Goal: Task Accomplishment & Management: Manage account settings

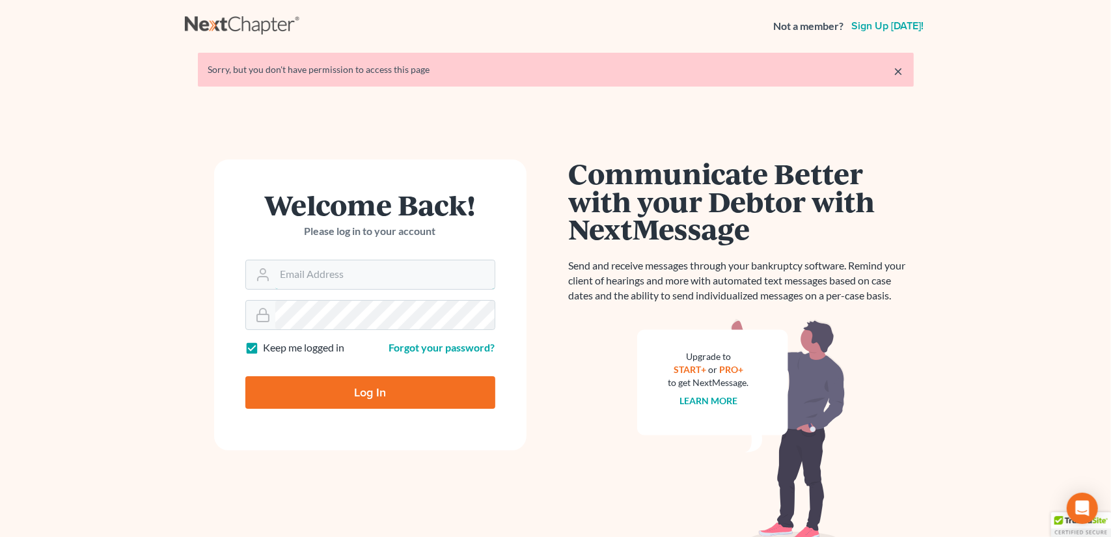
type input "[EMAIL_ADDRESS][DOMAIN_NAME]"
click at [336, 398] on input "Log In" at bounding box center [370, 392] width 250 height 33
type input "Thinking..."
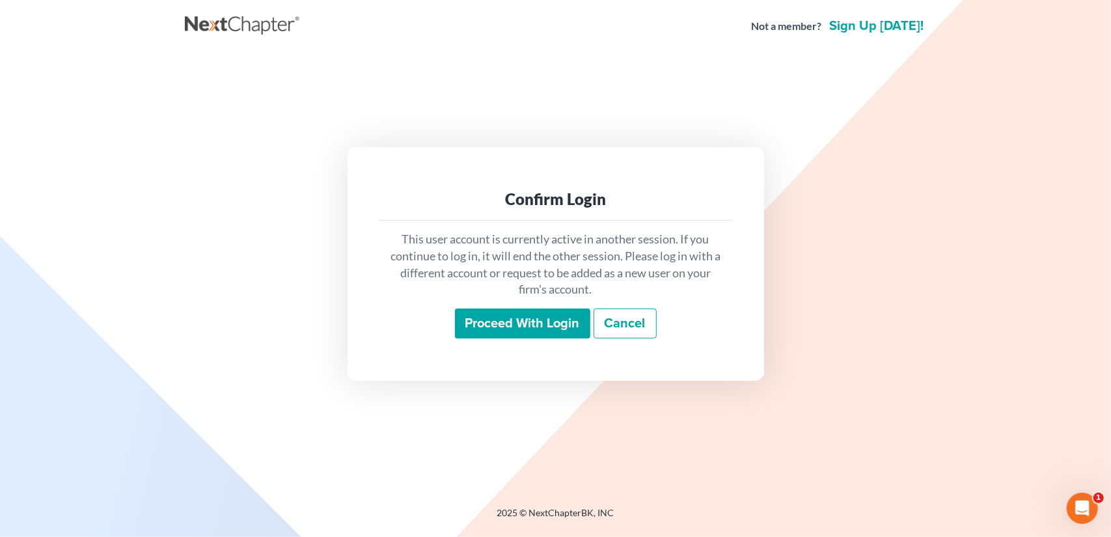
click at [557, 316] on input "Proceed with login" at bounding box center [522, 323] width 135 height 30
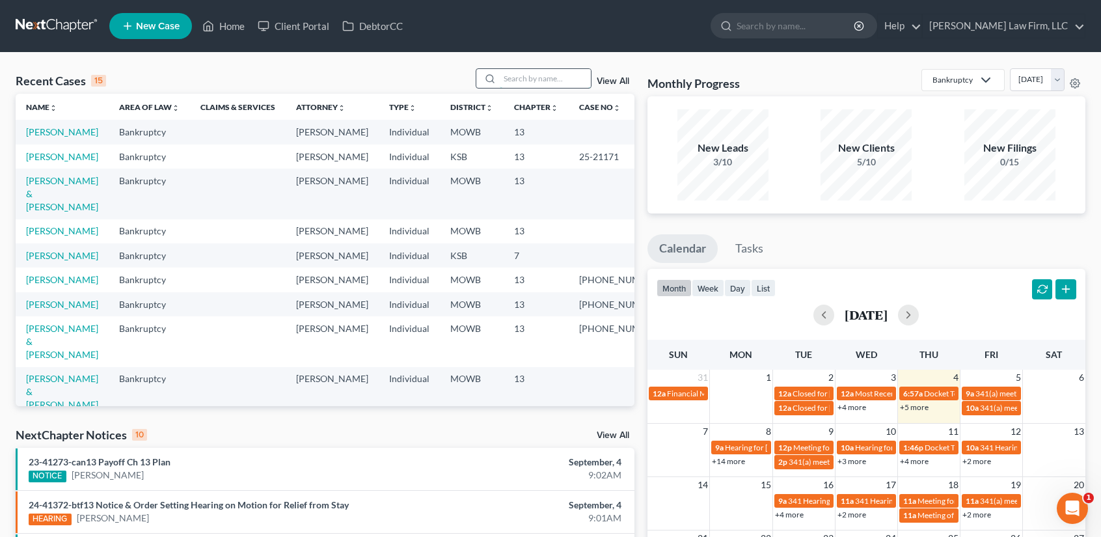
click at [522, 77] on input "search" at bounding box center [545, 78] width 91 height 19
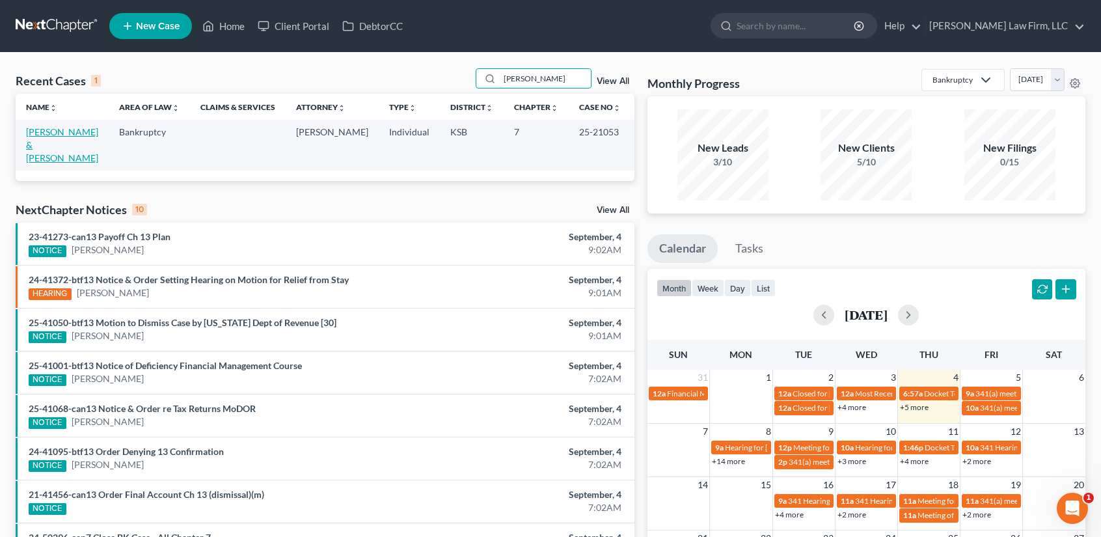
type input "[PERSON_NAME]"
click at [62, 134] on link "[PERSON_NAME] & [PERSON_NAME]" at bounding box center [62, 144] width 72 height 37
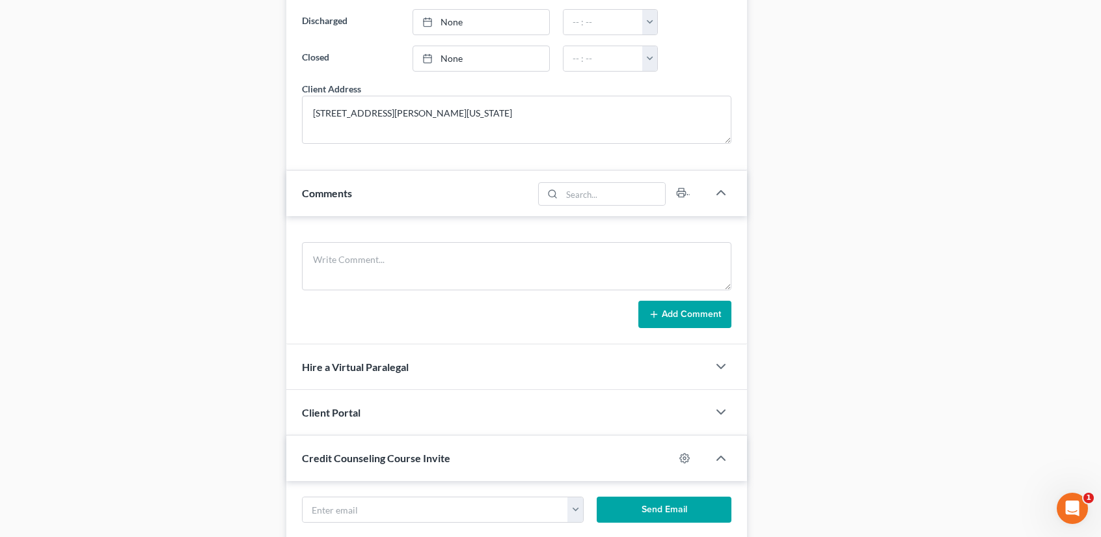
scroll to position [694, 0]
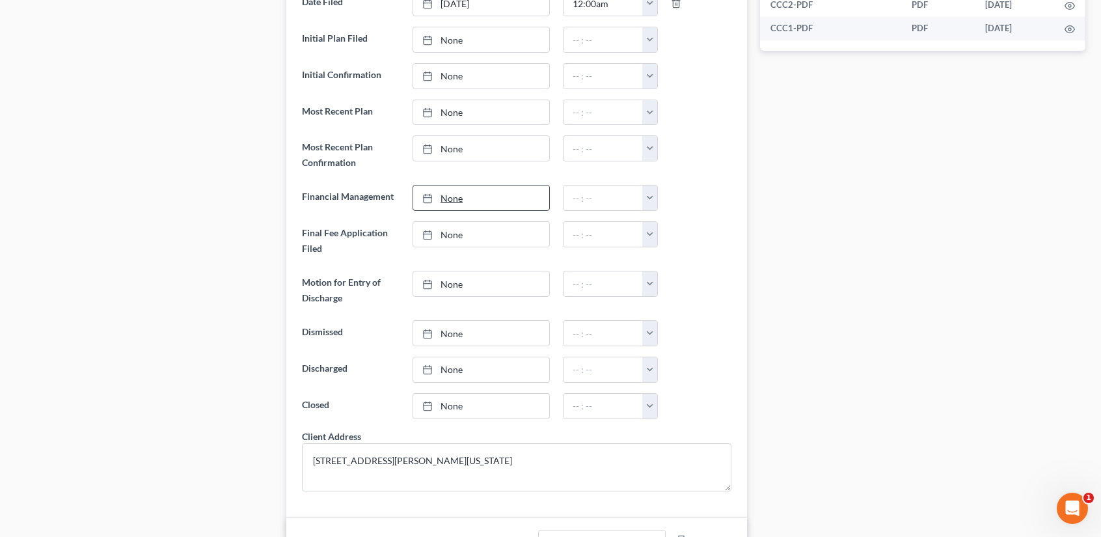
click at [446, 191] on link "None" at bounding box center [481, 197] width 136 height 25
type input "[DATE]"
click at [646, 191] on button "button" at bounding box center [649, 197] width 15 height 25
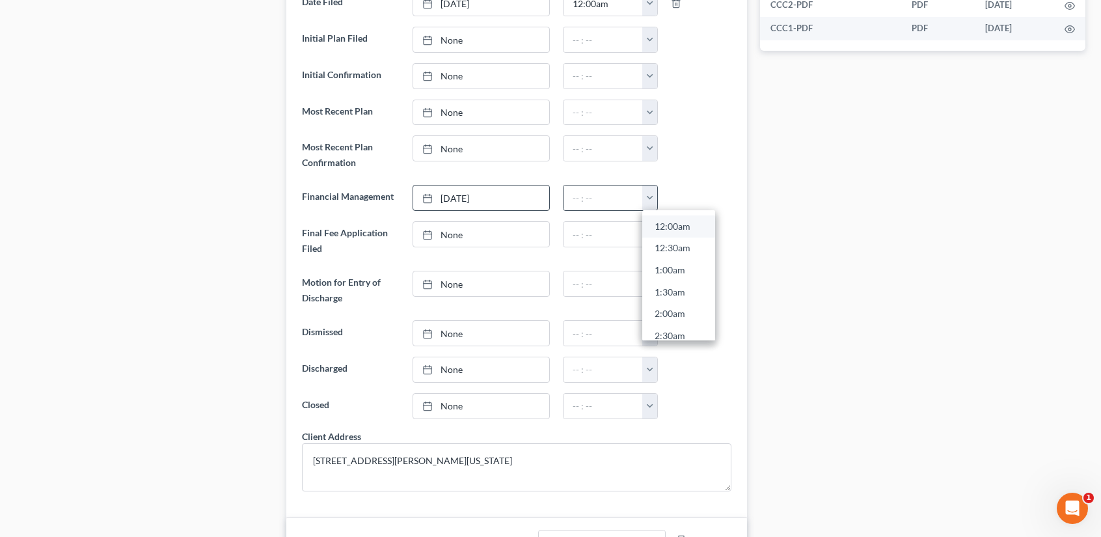
click at [657, 222] on link "12:00am" at bounding box center [678, 226] width 73 height 22
type input "12:00am"
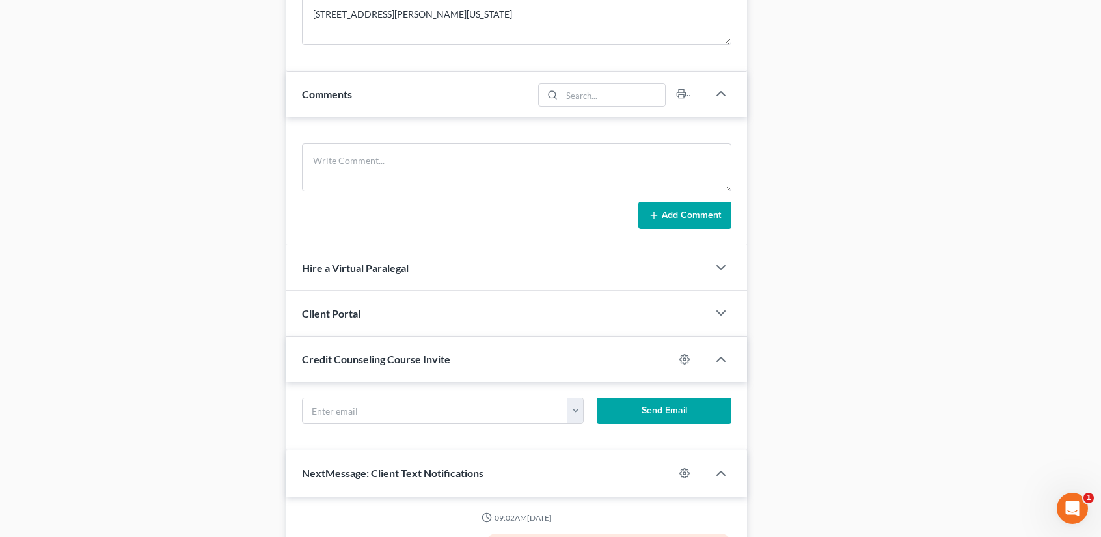
scroll to position [1342, 0]
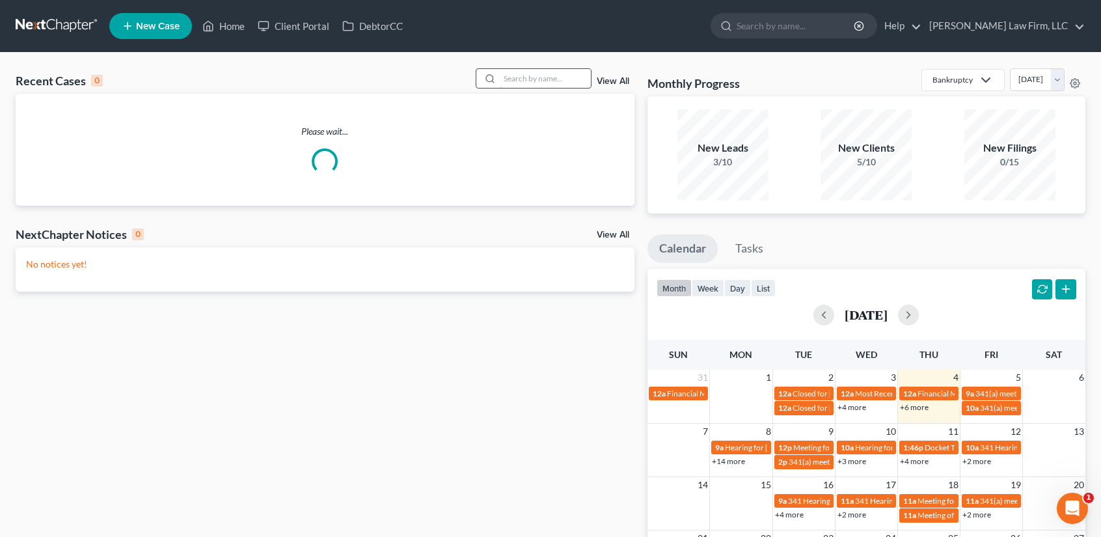
click at [506, 78] on input "search" at bounding box center [545, 78] width 91 height 19
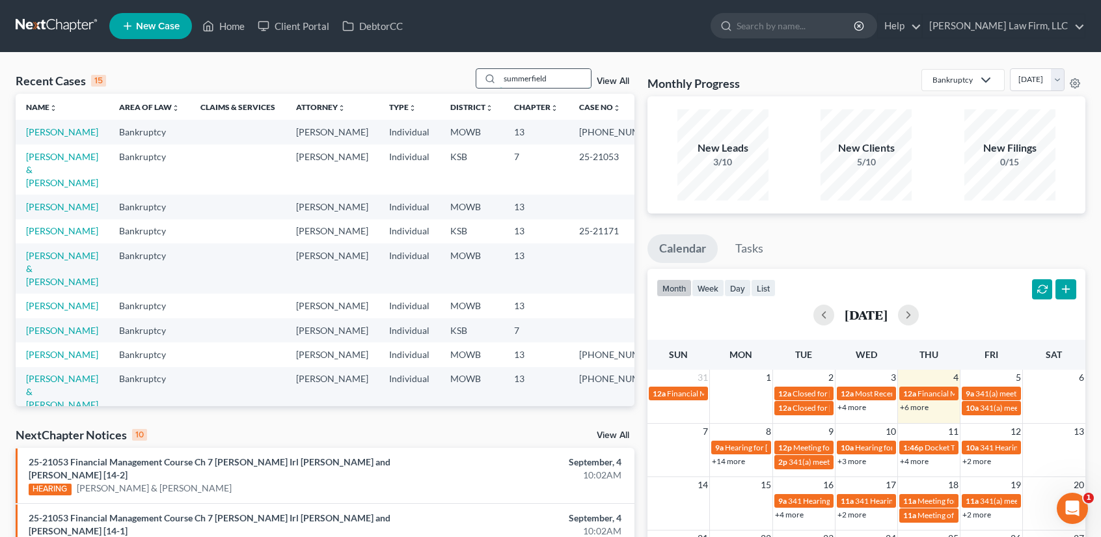
type input "summerfield"
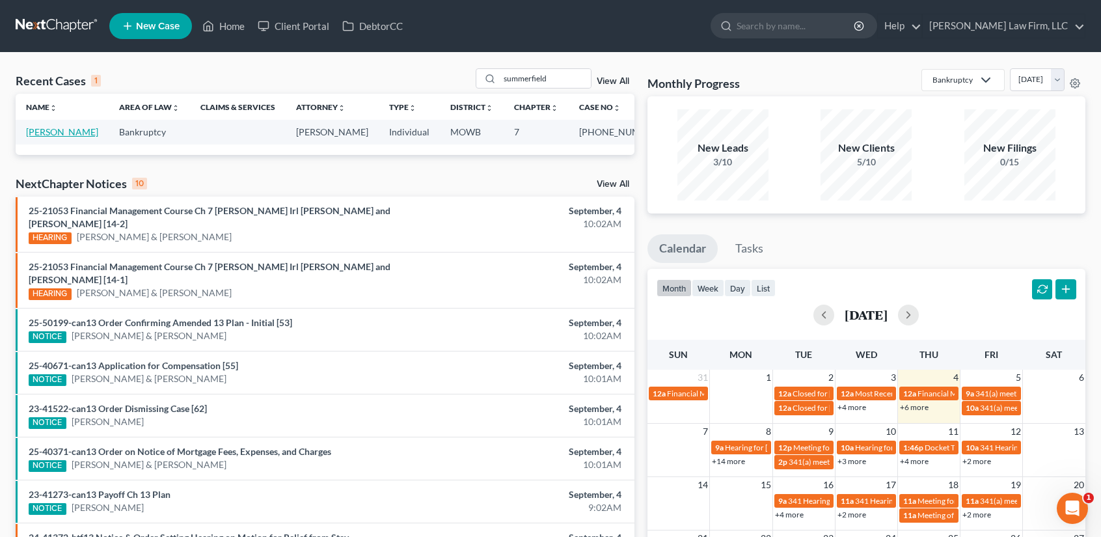
click at [39, 131] on link "[PERSON_NAME]" at bounding box center [62, 131] width 72 height 11
select select "4"
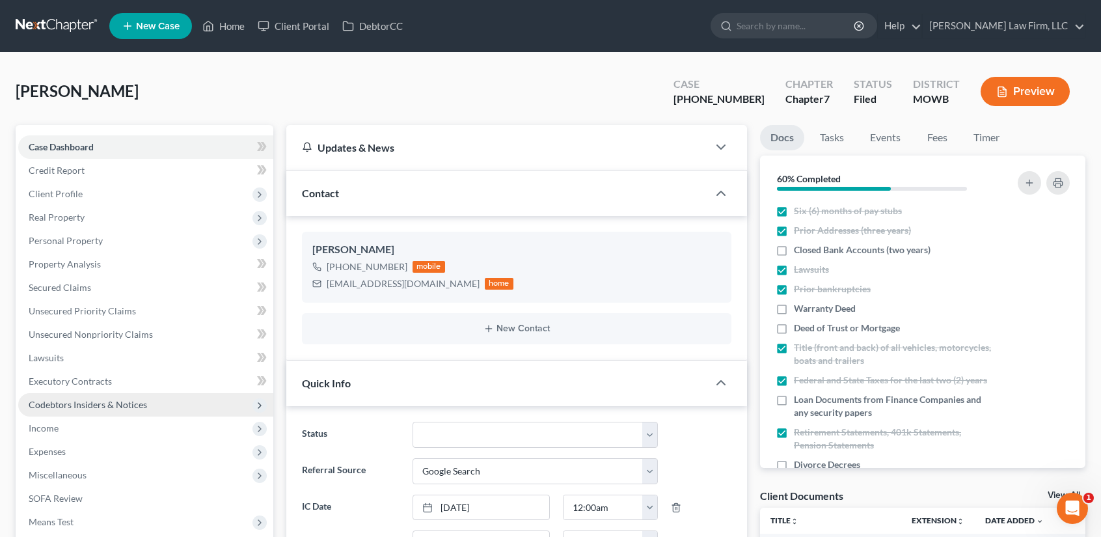
scroll to position [347, 0]
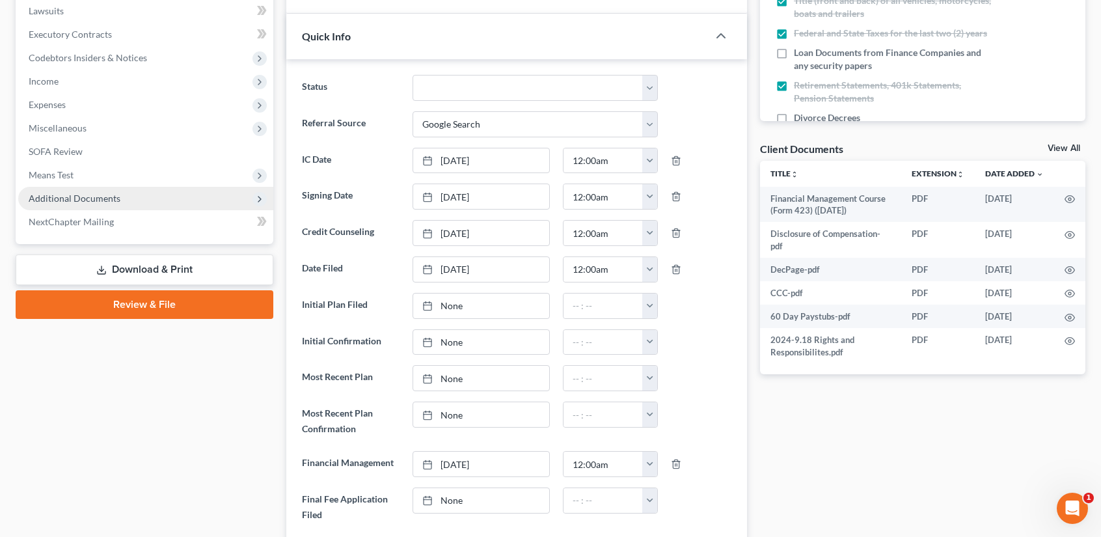
click at [89, 202] on span "Additional Documents" at bounding box center [75, 198] width 92 height 11
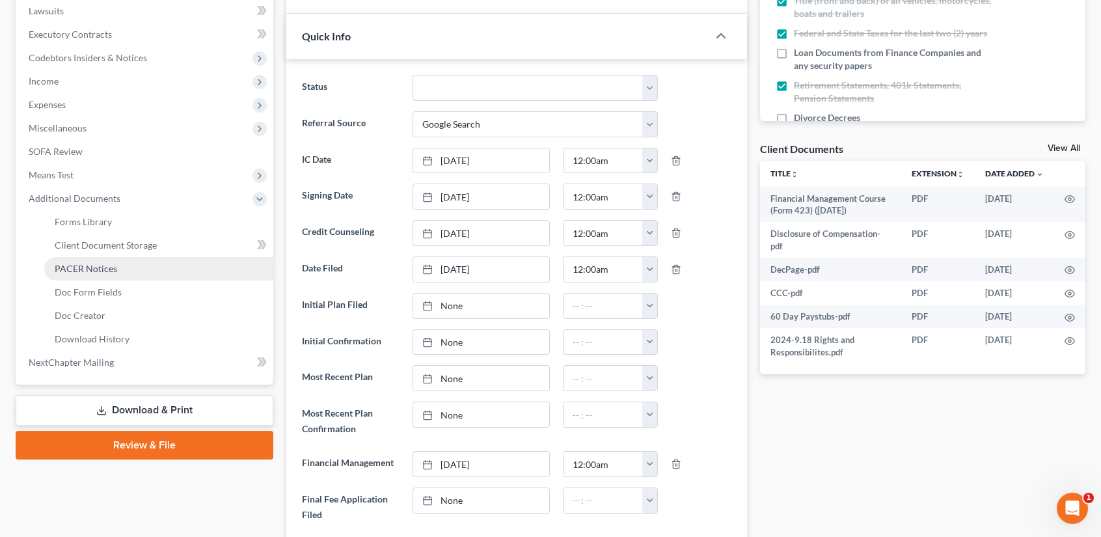
click at [101, 270] on span "PACER Notices" at bounding box center [86, 268] width 62 height 11
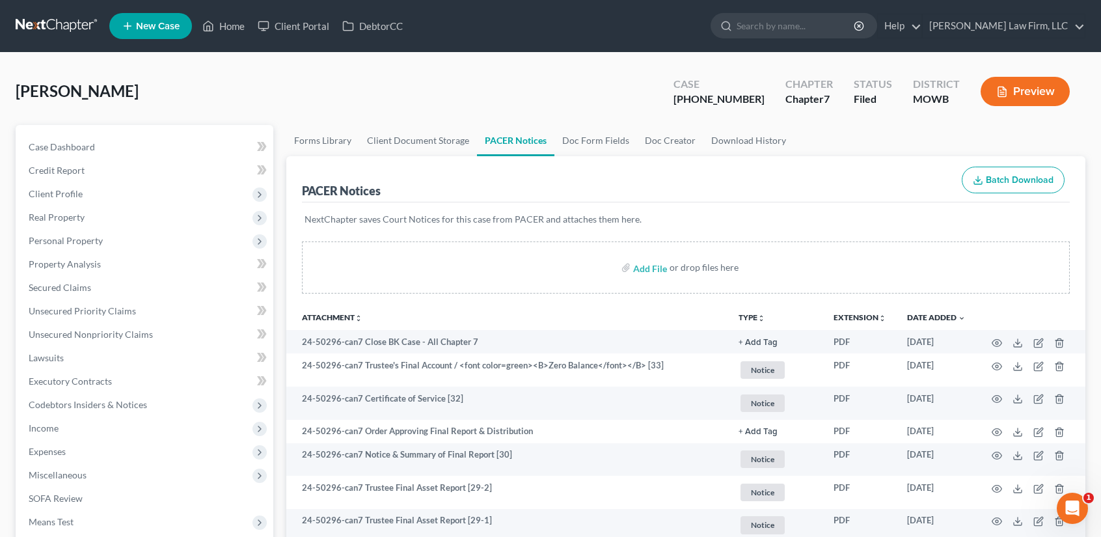
scroll to position [347, 0]
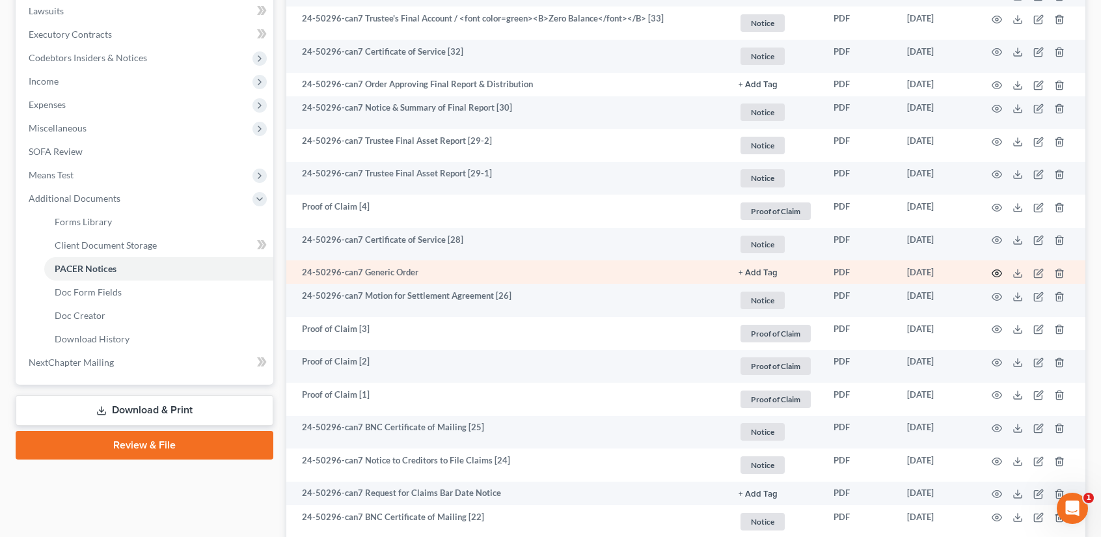
click at [992, 271] on icon "button" at bounding box center [997, 272] width 10 height 7
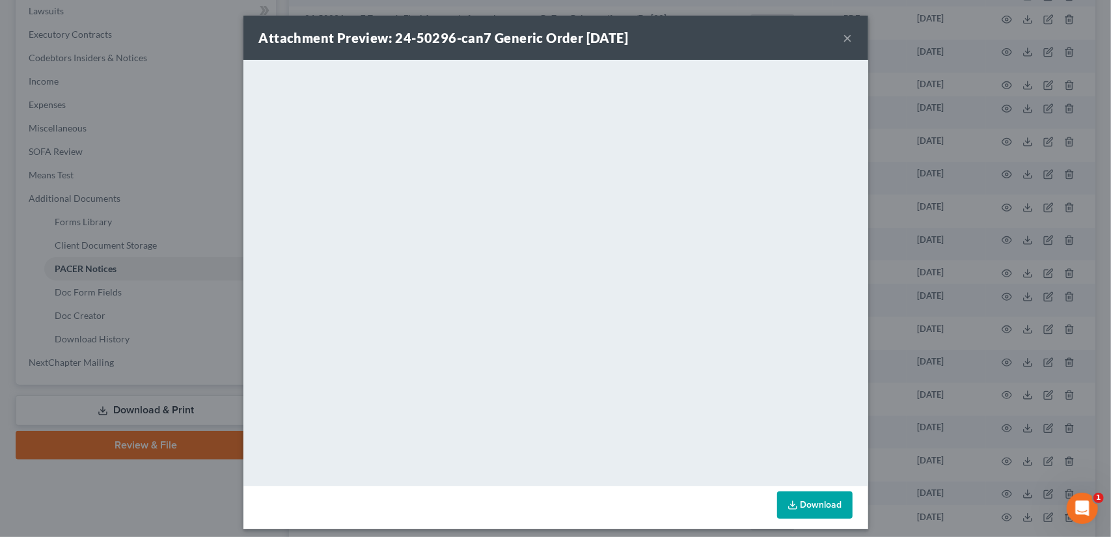
click at [846, 36] on button "×" at bounding box center [847, 38] width 9 height 16
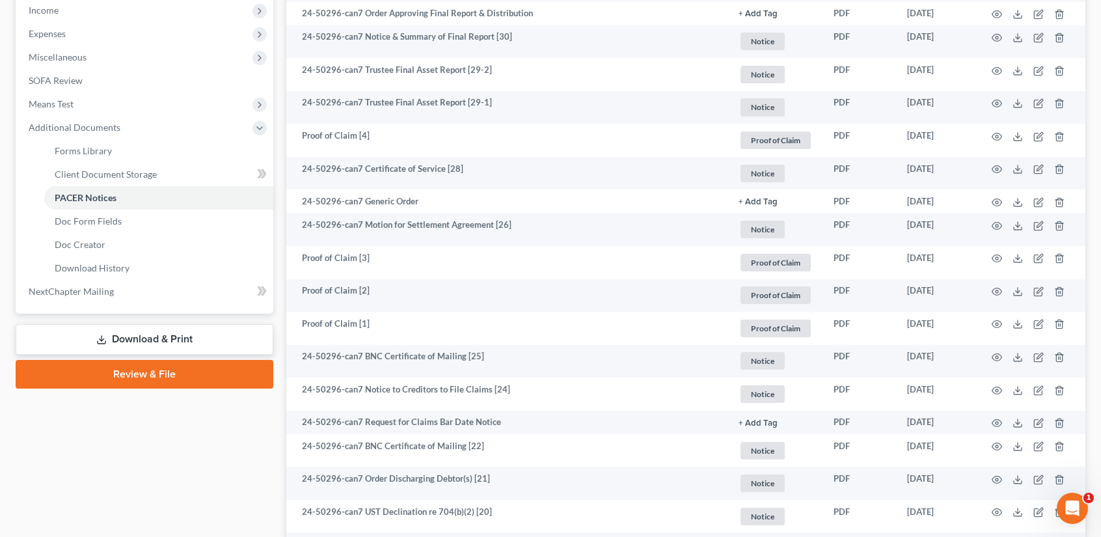
scroll to position [425, 0]
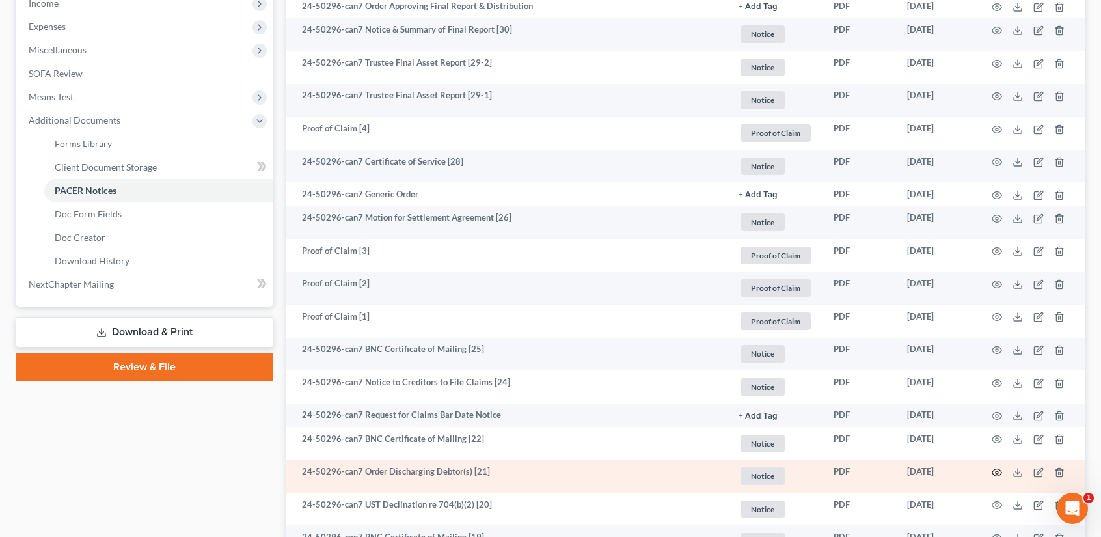
click at [998, 474] on icon "button" at bounding box center [997, 472] width 10 height 7
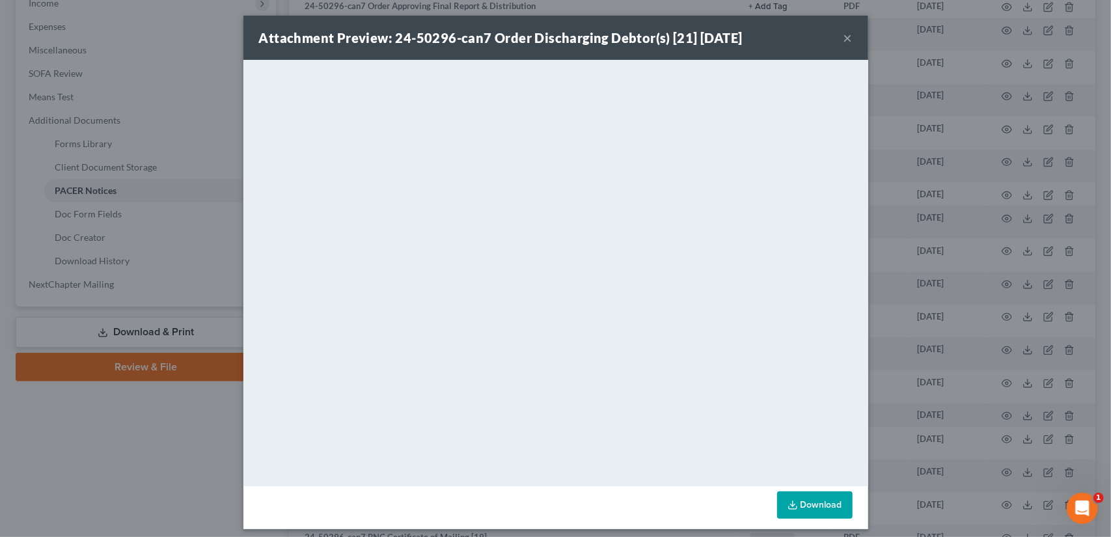
click at [846, 38] on button "×" at bounding box center [847, 38] width 9 height 16
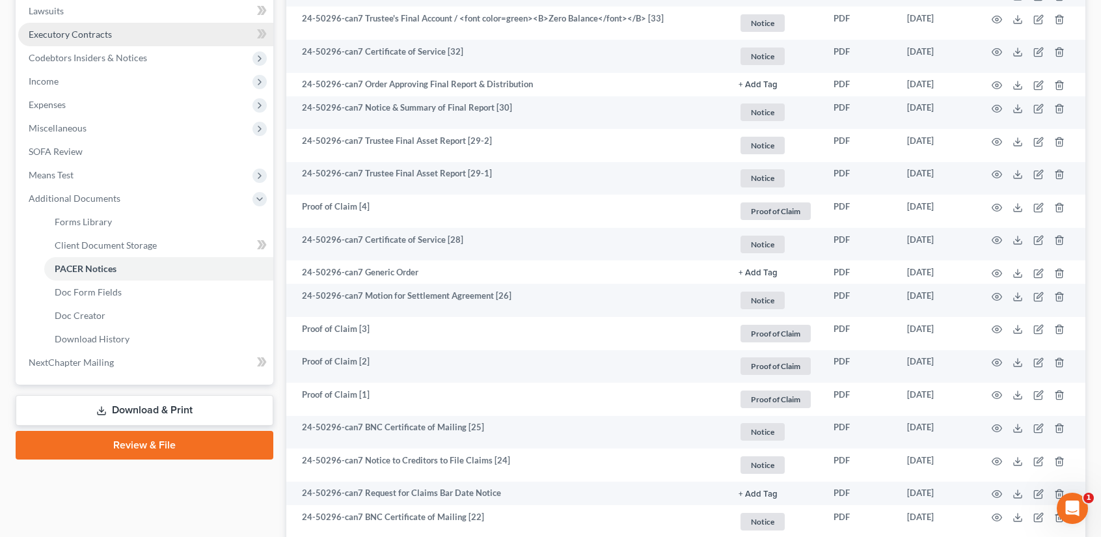
scroll to position [0, 0]
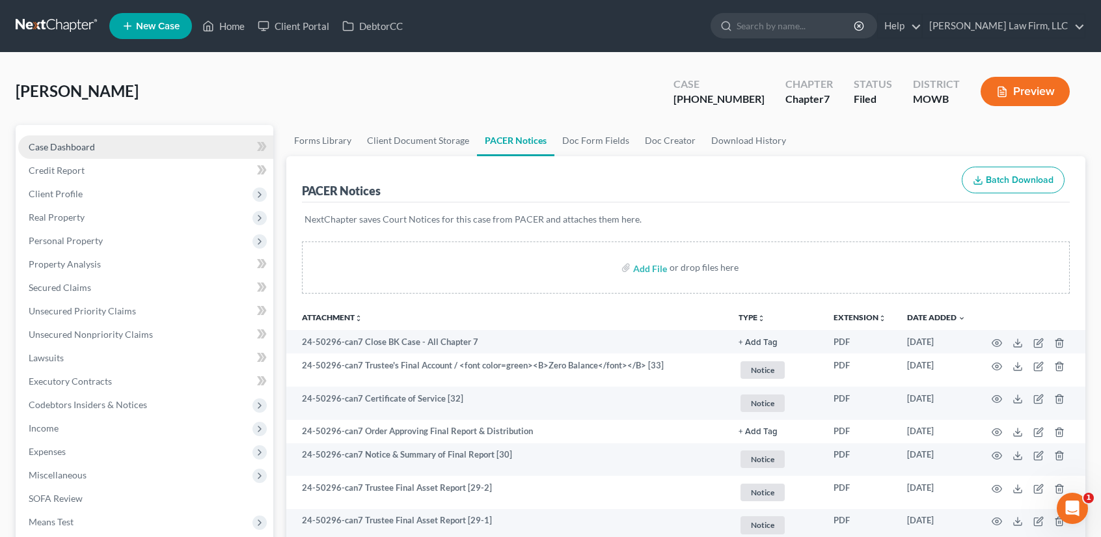
click at [71, 149] on span "Case Dashboard" at bounding box center [62, 146] width 66 height 11
select select "4"
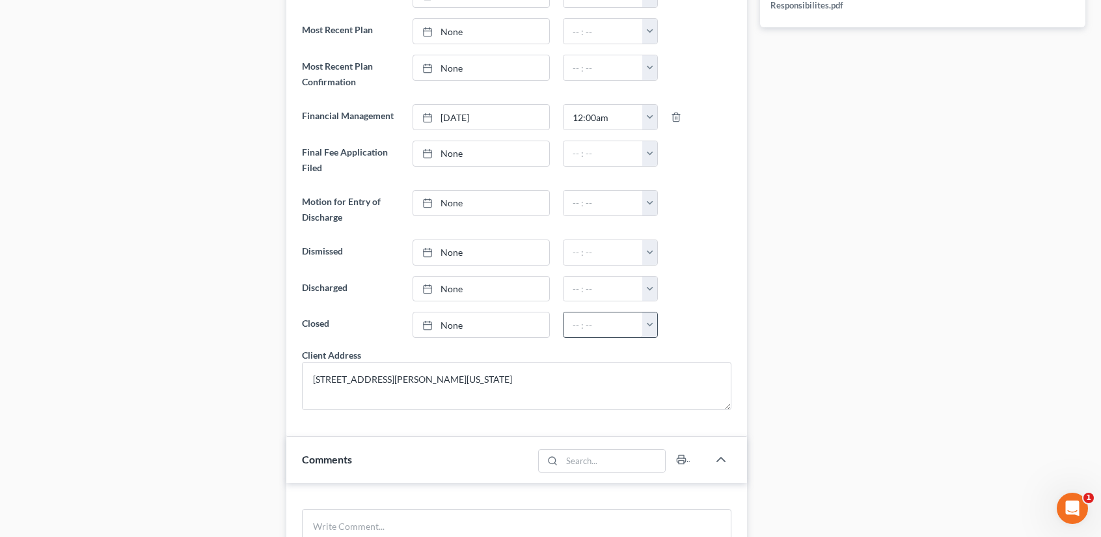
scroll to position [2634, 0]
click at [453, 282] on link "None" at bounding box center [481, 289] width 136 height 25
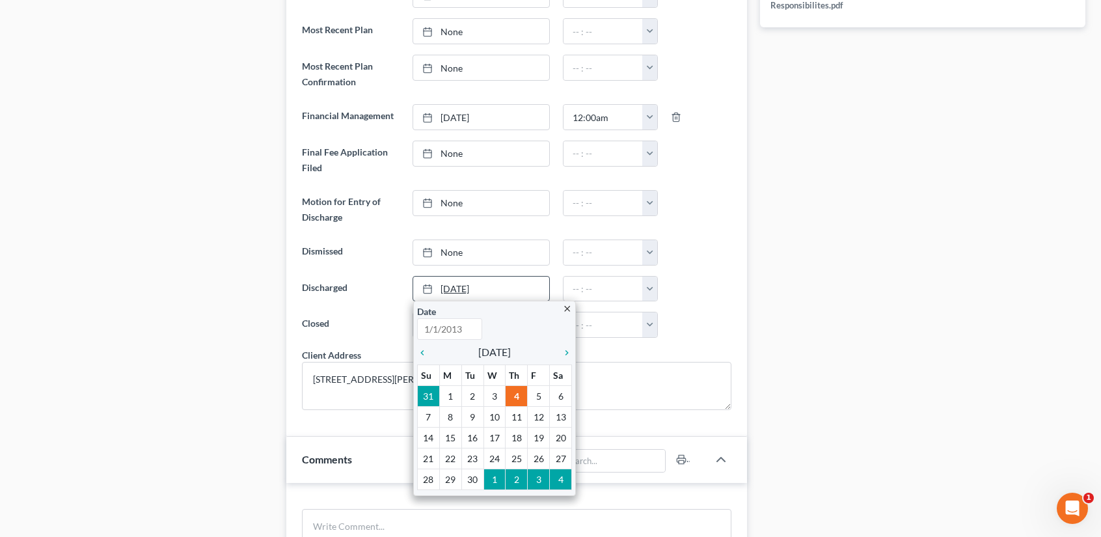
type input "[DATE]"
click at [419, 348] on icon "chevron_left" at bounding box center [425, 353] width 17 height 10
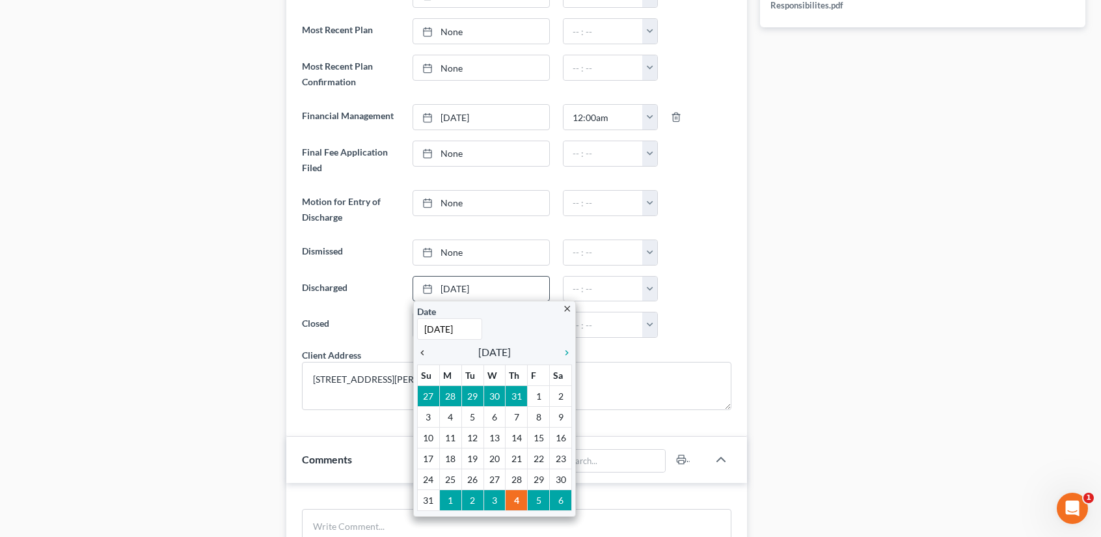
click at [419, 348] on icon "chevron_left" at bounding box center [425, 353] width 17 height 10
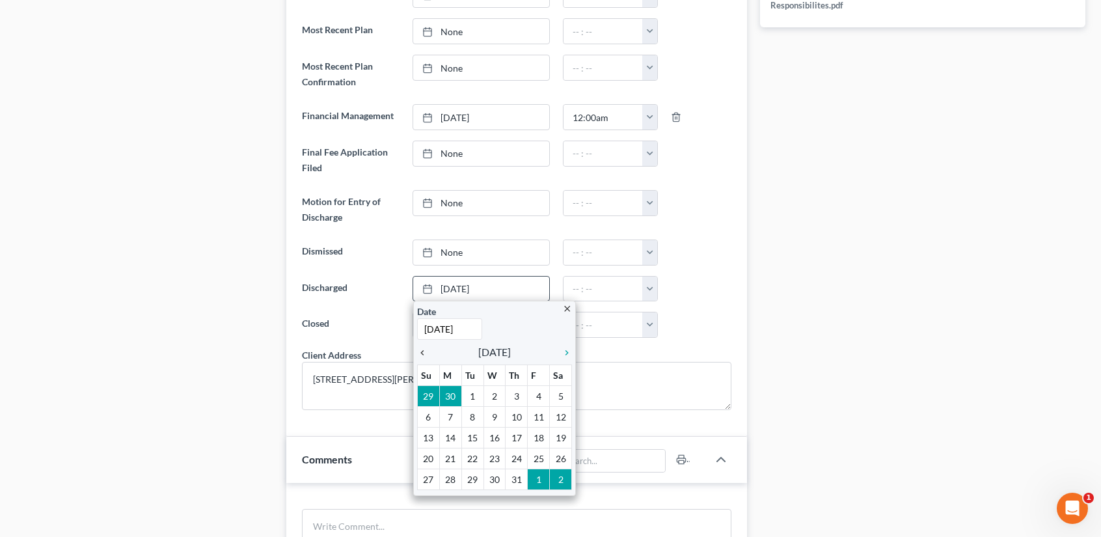
click at [419, 348] on icon "chevron_left" at bounding box center [425, 353] width 17 height 10
click at [420, 348] on icon "chevron_left" at bounding box center [425, 353] width 17 height 10
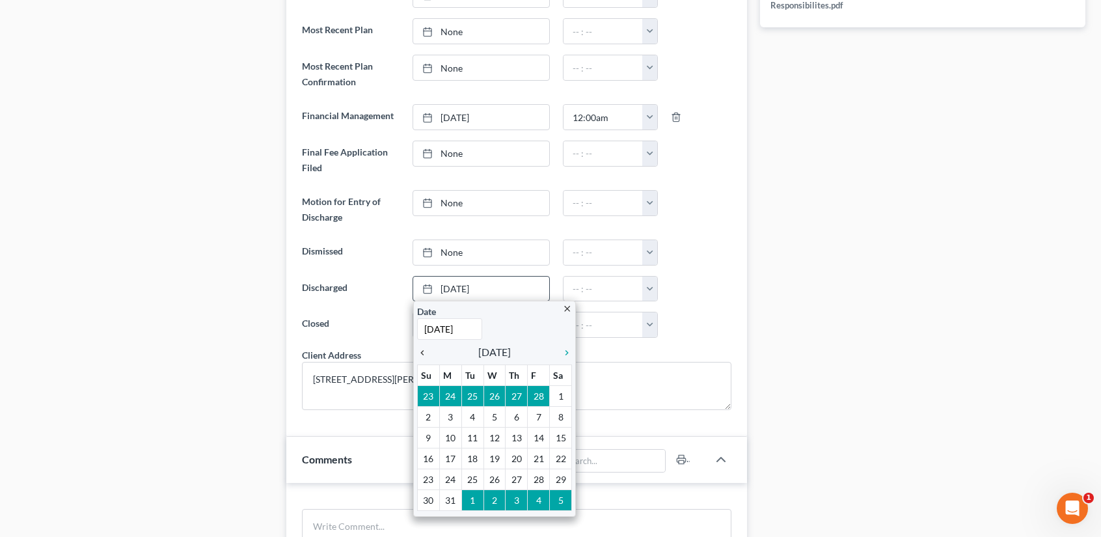
click at [420, 348] on icon "chevron_left" at bounding box center [425, 353] width 17 height 10
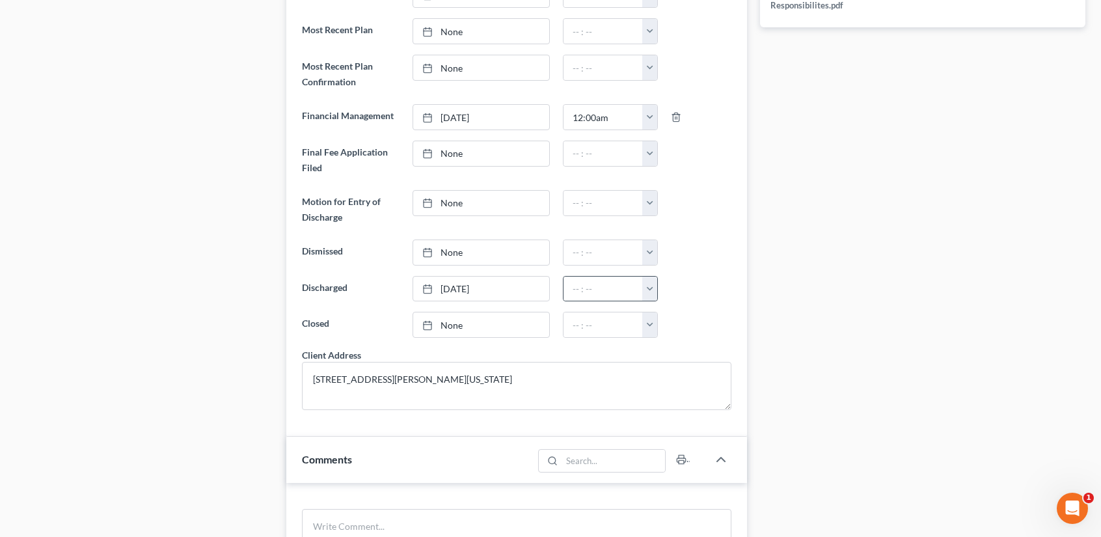
click at [652, 284] on button "button" at bounding box center [649, 289] width 15 height 25
click at [669, 313] on link "12:00am" at bounding box center [678, 318] width 73 height 22
type input "12:00am"
drag, startPoint x: 452, startPoint y: 320, endPoint x: 465, endPoint y: 316, distance: 13.4
click at [453, 320] on link "None" at bounding box center [481, 324] width 136 height 25
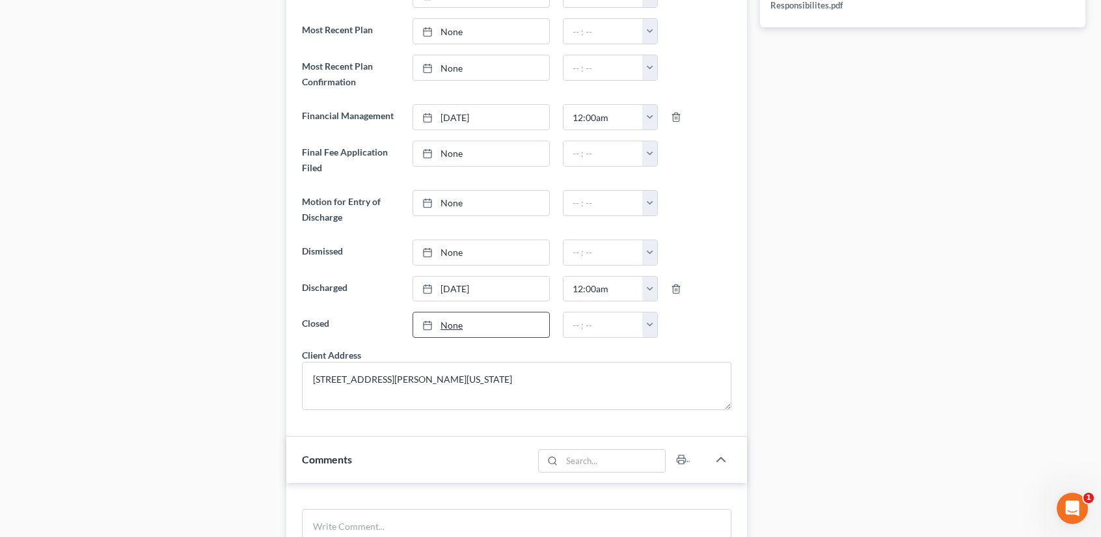
type input "[DATE]"
click at [652, 319] on button "button" at bounding box center [649, 324] width 15 height 25
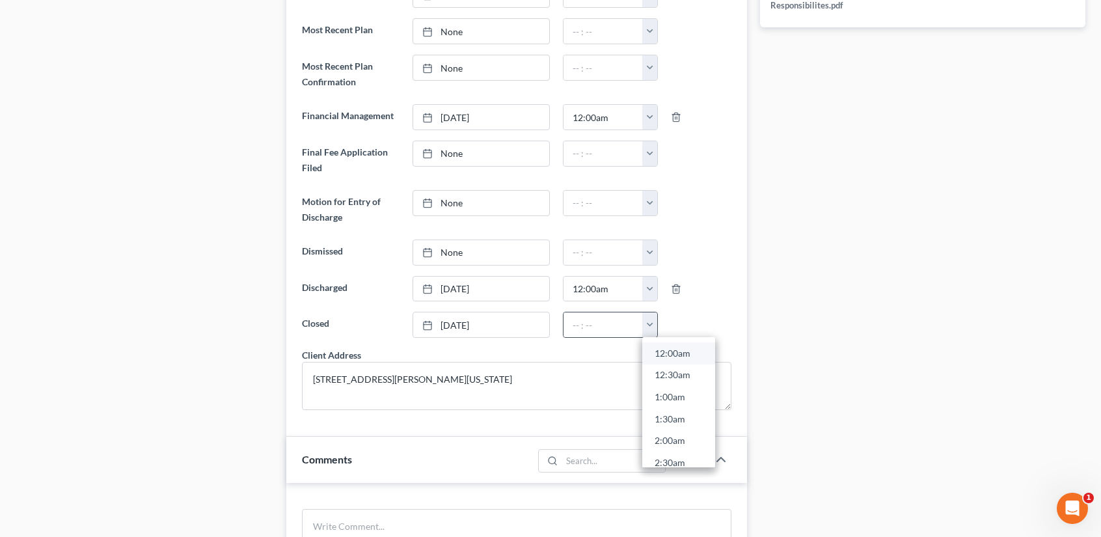
click at [664, 346] on link "12:00am" at bounding box center [678, 353] width 73 height 22
type input "12:00am"
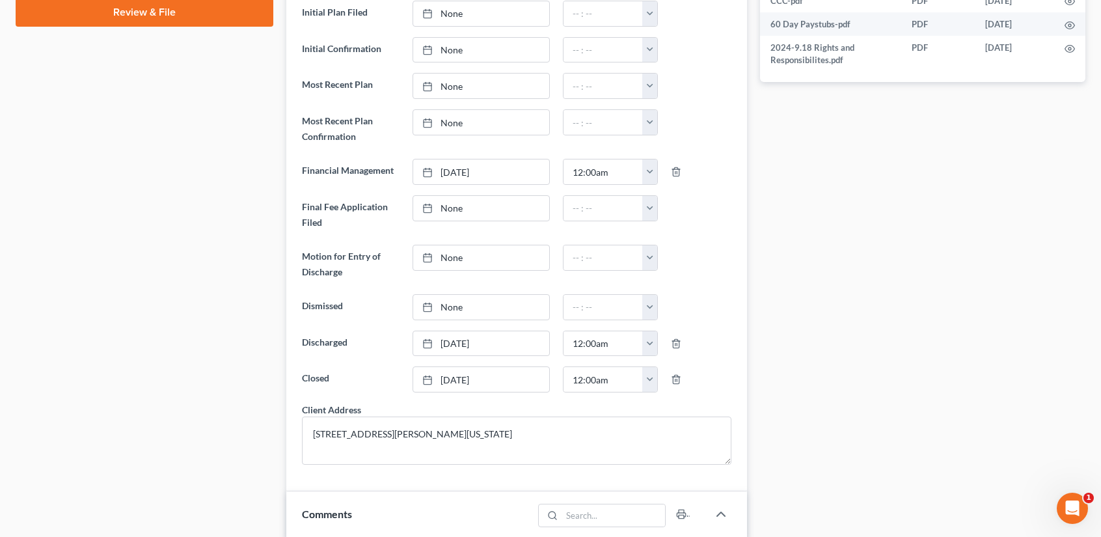
scroll to position [0, 0]
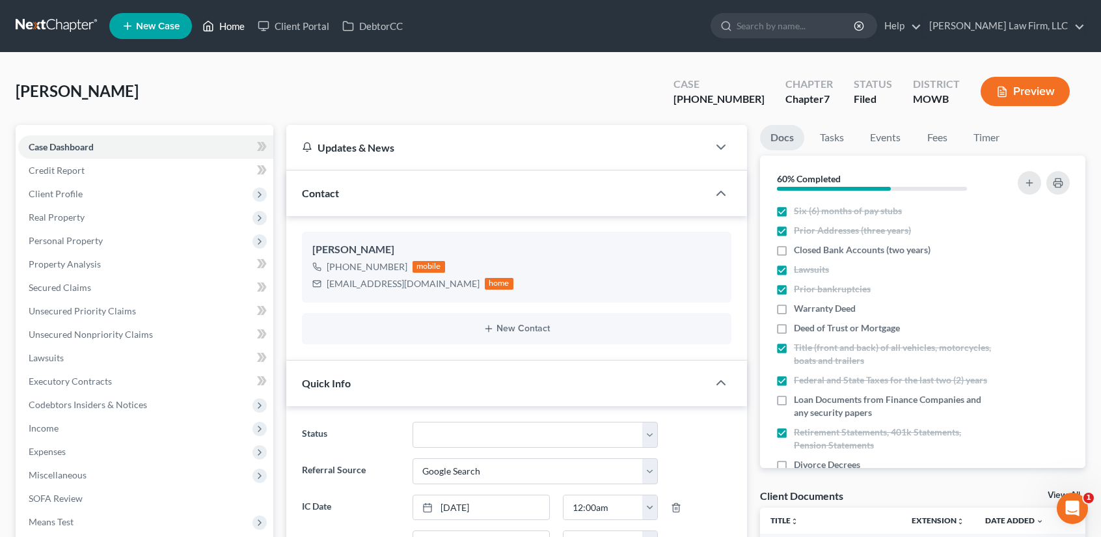
click at [230, 27] on link "Home" at bounding box center [223, 25] width 55 height 23
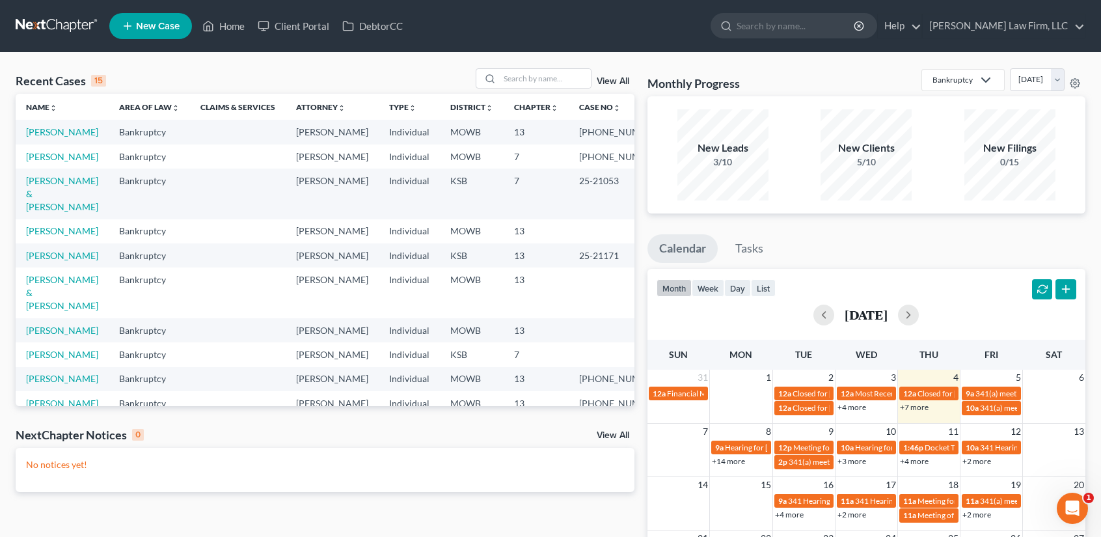
click at [618, 79] on link "View All" at bounding box center [613, 81] width 33 height 9
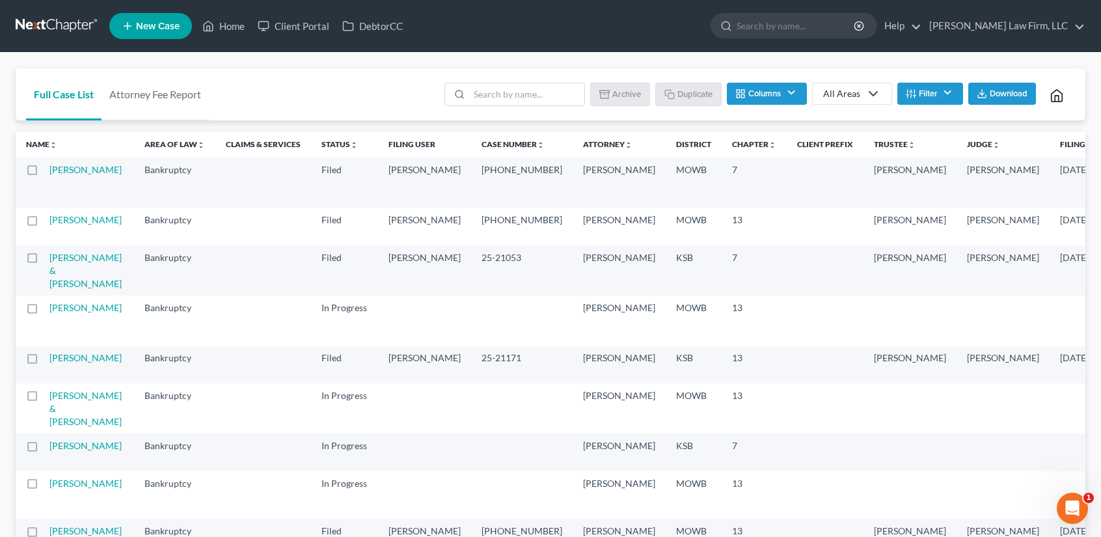
click at [44, 173] on label at bounding box center [44, 173] width 0 height 0
click at [49, 170] on input "checkbox" at bounding box center [53, 167] width 8 height 8
click at [632, 91] on button "Archive" at bounding box center [622, 94] width 59 height 22
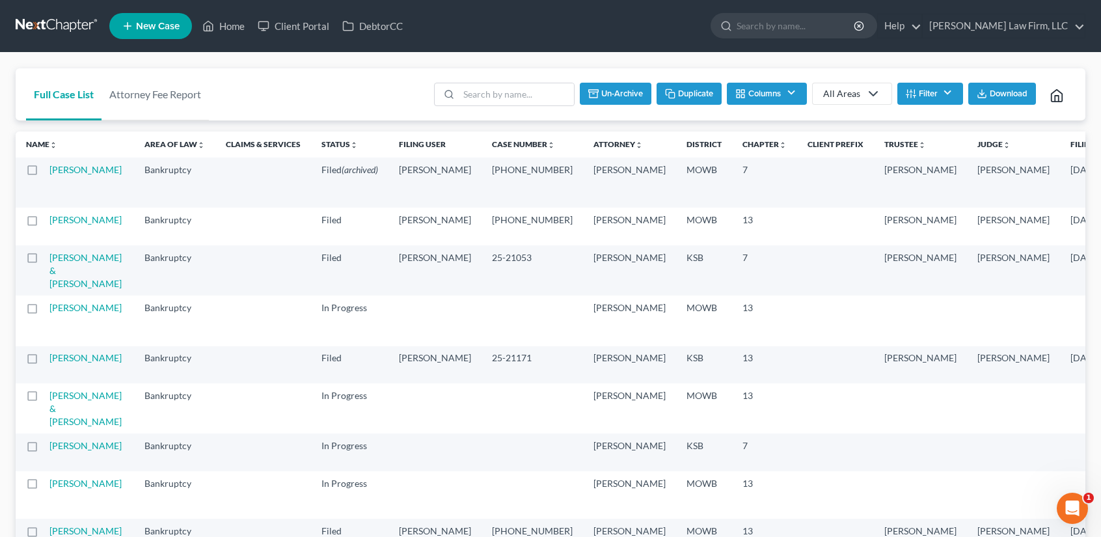
checkbox input "false"
